Goal: Find contact information: Find contact information

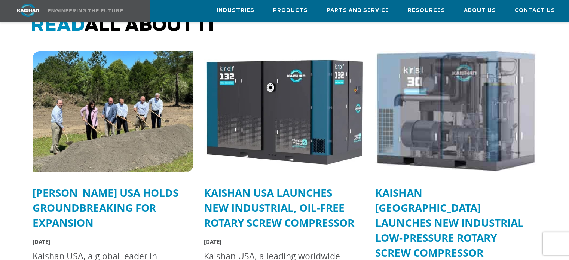
scroll to position [1927, 0]
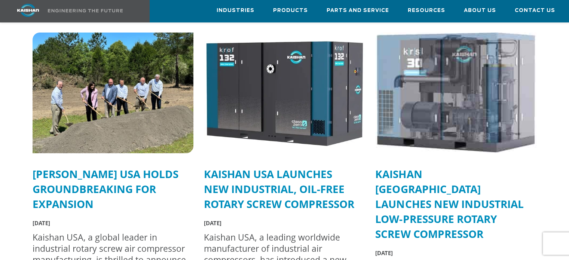
drag, startPoint x: 211, startPoint y: 155, endPoint x: 302, endPoint y: 161, distance: 90.4
drag, startPoint x: 327, startPoint y: 159, endPoint x: 375, endPoint y: 160, distance: 48.6
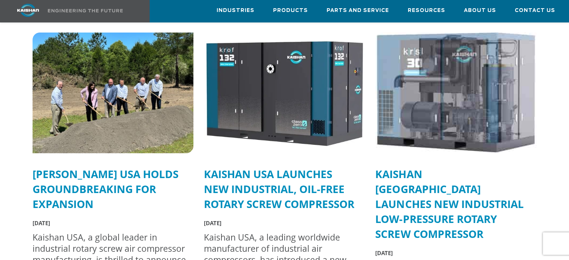
drag, startPoint x: 375, startPoint y: 160, endPoint x: 279, endPoint y: 166, distance: 96.7
drag, startPoint x: 267, startPoint y: 154, endPoint x: 181, endPoint y: 152, distance: 86.1
drag, startPoint x: 184, startPoint y: 130, endPoint x: 347, endPoint y: 134, distance: 163.5
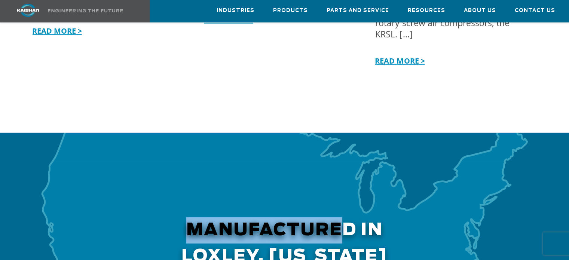
scroll to position [2200, 0]
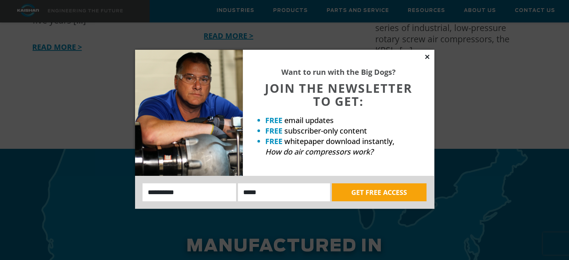
click at [426, 57] on icon at bounding box center [427, 57] width 4 height 4
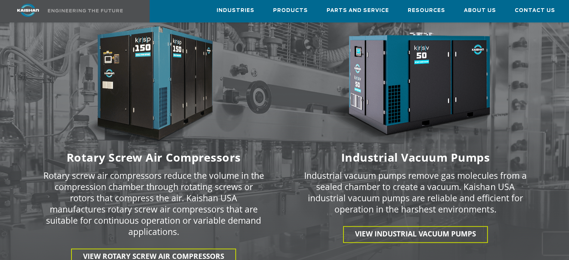
scroll to position [1030, 0]
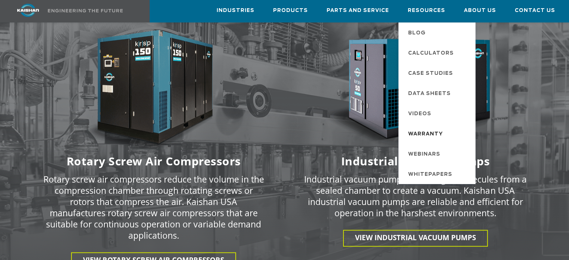
click at [432, 133] on span "Warranty" at bounding box center [425, 134] width 35 height 13
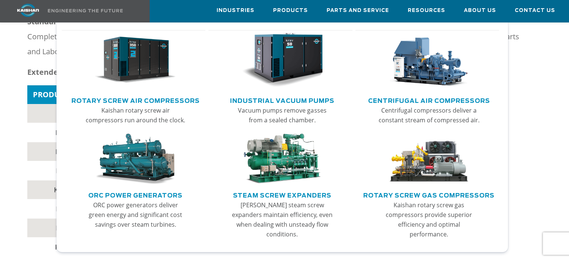
scroll to position [153, 0]
click at [153, 100] on link "Rotary Screw Air Compressors" at bounding box center [135, 99] width 128 height 11
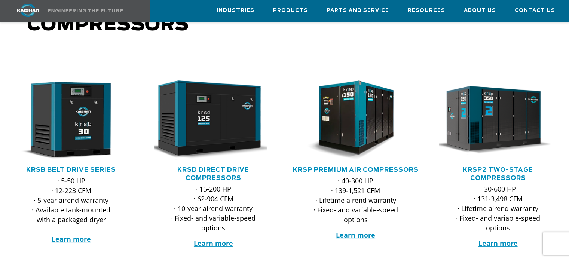
scroll to position [103, 0]
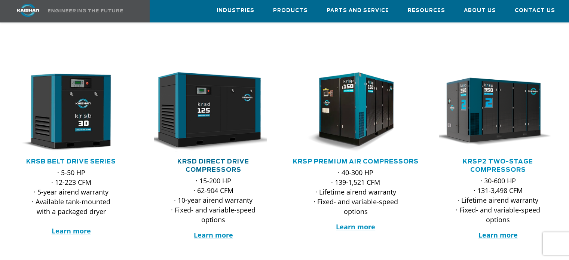
click at [208, 159] on link "KRSD Direct Drive Compressors" at bounding box center [213, 166] width 72 height 14
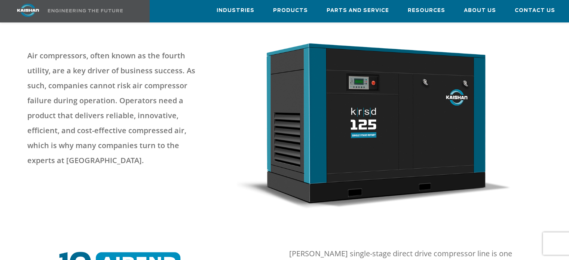
scroll to position [37, 0]
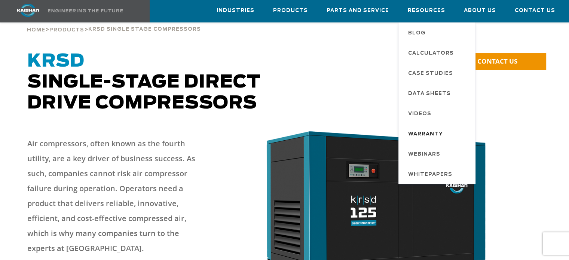
click at [432, 133] on span "Warranty" at bounding box center [425, 134] width 35 height 13
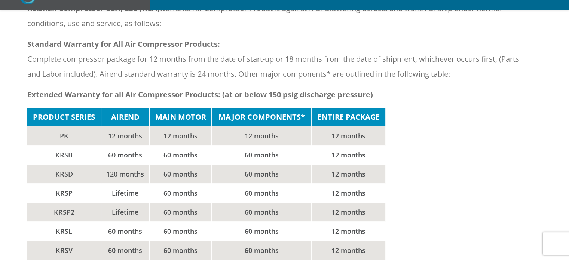
scroll to position [150, 0]
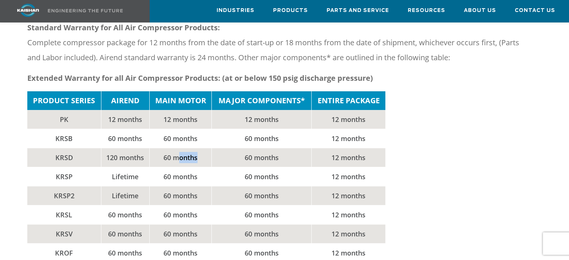
drag, startPoint x: 181, startPoint y: 147, endPoint x: 199, endPoint y: 148, distance: 18.0
click at [199, 148] on td "60 months" at bounding box center [180, 157] width 62 height 19
drag, startPoint x: 241, startPoint y: 151, endPoint x: 285, endPoint y: 146, distance: 44.8
click at [278, 148] on td "60 months" at bounding box center [262, 157] width 100 height 19
drag, startPoint x: 330, startPoint y: 145, endPoint x: 368, endPoint y: 142, distance: 38.3
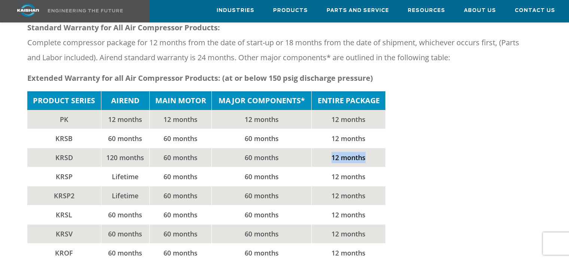
click at [368, 148] on td "12 months" at bounding box center [348, 157] width 74 height 19
drag, startPoint x: 105, startPoint y: 147, endPoint x: 139, endPoint y: 147, distance: 34.1
click at [139, 148] on td "120 months" at bounding box center [125, 157] width 48 height 19
drag, startPoint x: 162, startPoint y: 145, endPoint x: 210, endPoint y: 147, distance: 47.5
click at [207, 148] on td "60 months" at bounding box center [180, 157] width 62 height 19
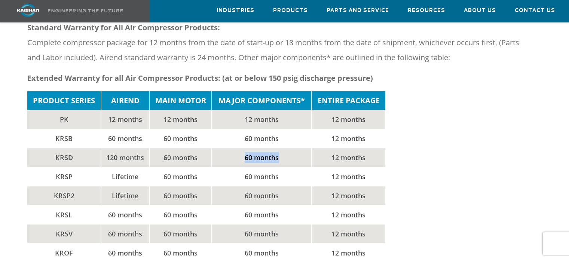
drag, startPoint x: 236, startPoint y: 146, endPoint x: 301, endPoint y: 145, distance: 64.4
click at [301, 148] on td "60 months" at bounding box center [262, 157] width 100 height 19
drag, startPoint x: 313, startPoint y: 143, endPoint x: 360, endPoint y: 142, distance: 47.5
click at [360, 148] on td "12 months" at bounding box center [348, 157] width 74 height 19
drag, startPoint x: 163, startPoint y: 143, endPoint x: 201, endPoint y: 145, distance: 38.2
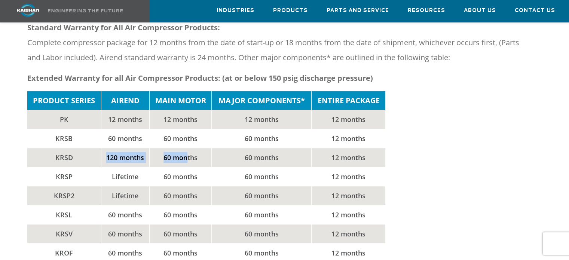
click at [190, 148] on tr "KRSD 120 months 60 months 60 months 12 months" at bounding box center [206, 157] width 358 height 19
drag, startPoint x: 269, startPoint y: 144, endPoint x: 314, endPoint y: 146, distance: 44.9
click at [300, 148] on td "60 months" at bounding box center [262, 157] width 100 height 19
drag, startPoint x: 331, startPoint y: 146, endPoint x: 352, endPoint y: 144, distance: 21.8
click at [352, 148] on td "12 months" at bounding box center [348, 157] width 74 height 19
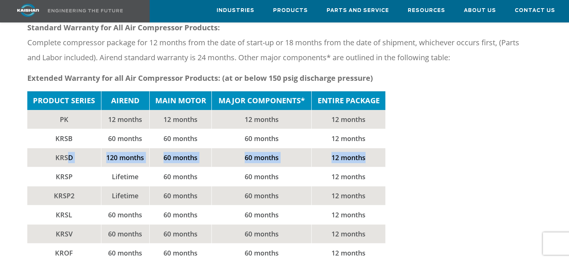
drag, startPoint x: 366, startPoint y: 145, endPoint x: 67, endPoint y: 142, distance: 299.3
click at [67, 148] on tr "KRSD 120 months 60 months 60 months 12 months" at bounding box center [206, 157] width 358 height 19
click at [269, 148] on td "60 months" at bounding box center [262, 157] width 100 height 19
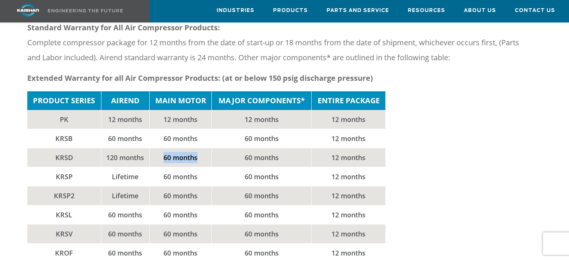
drag, startPoint x: 198, startPoint y: 149, endPoint x: 155, endPoint y: 151, distance: 43.5
click at [155, 151] on td "60 months" at bounding box center [180, 157] width 62 height 19
drag, startPoint x: 133, startPoint y: 144, endPoint x: 99, endPoint y: 146, distance: 34.5
click at [99, 148] on tr "KRSD 120 months 60 months 60 months 12 months" at bounding box center [206, 157] width 358 height 19
click at [92, 149] on td "KRSD" at bounding box center [64, 157] width 74 height 19
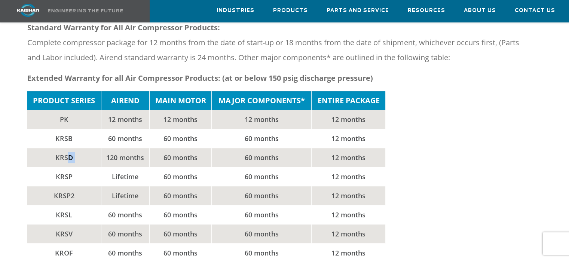
drag, startPoint x: 68, startPoint y: 144, endPoint x: 108, endPoint y: 144, distance: 39.7
click at [108, 148] on tr "KRSD 120 months 60 months 60 months 12 months" at bounding box center [206, 157] width 358 height 19
drag, startPoint x: 154, startPoint y: 145, endPoint x: 168, endPoint y: 145, distance: 13.8
click at [168, 148] on td "60 months" at bounding box center [180, 157] width 62 height 19
drag, startPoint x: 204, startPoint y: 145, endPoint x: 246, endPoint y: 146, distance: 42.3
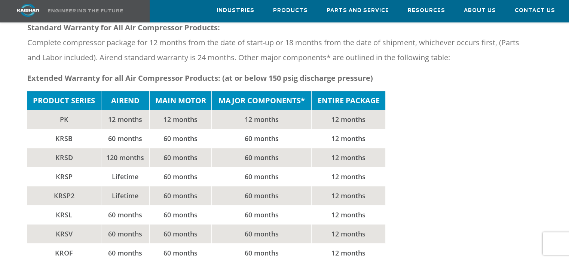
click at [236, 148] on tr "KRSD 120 months 60 months 60 months 12 months" at bounding box center [206, 157] width 358 height 19
drag, startPoint x: 285, startPoint y: 146, endPoint x: 303, endPoint y: 147, distance: 18.0
click at [301, 148] on td "60 months" at bounding box center [262, 157] width 100 height 19
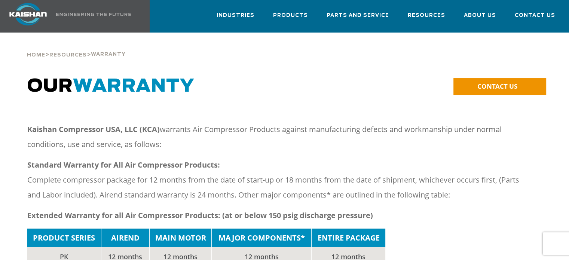
scroll to position [0, 0]
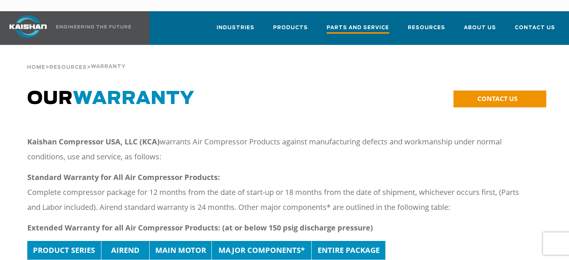
click at [372, 24] on span "Parts and Service" at bounding box center [358, 29] width 62 height 10
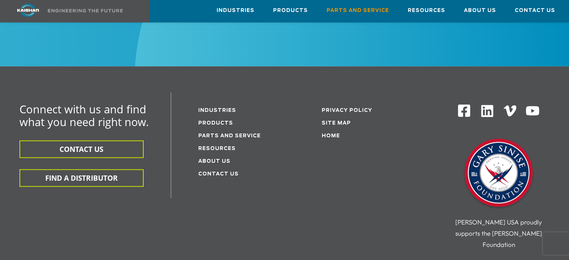
scroll to position [935, 0]
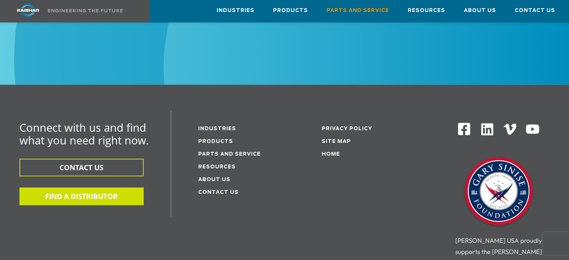
click at [65, 187] on button "FIND A DISTRIBUTOR" at bounding box center [81, 196] width 124 height 18
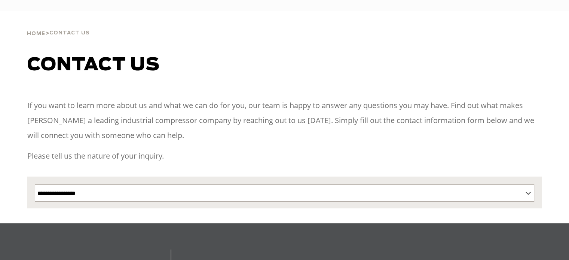
select select "**********"
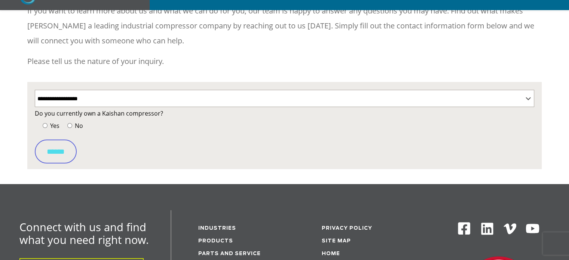
scroll to position [140, 0]
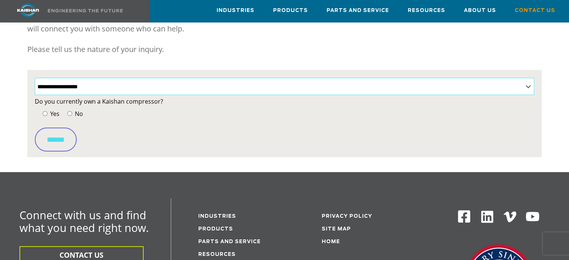
click at [109, 78] on select "**********" at bounding box center [284, 86] width 499 height 17
click at [35, 78] on select "**********" at bounding box center [284, 86] width 499 height 17
click at [59, 133] on input "******" at bounding box center [56, 140] width 42 height 24
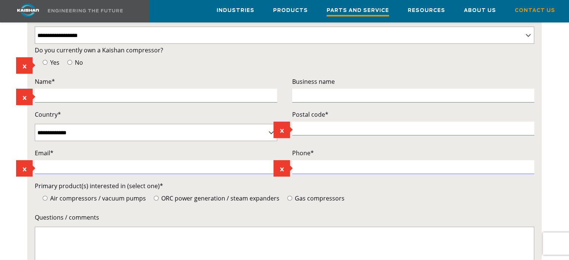
scroll to position [187, 0]
